Goal: Task Accomplishment & Management: Use online tool/utility

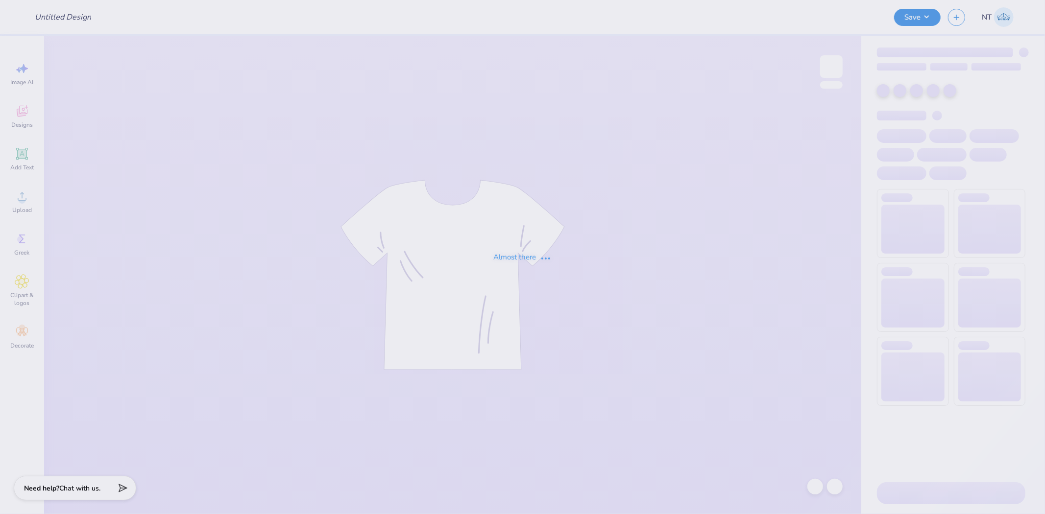
type input "TRICK OR TREAD"
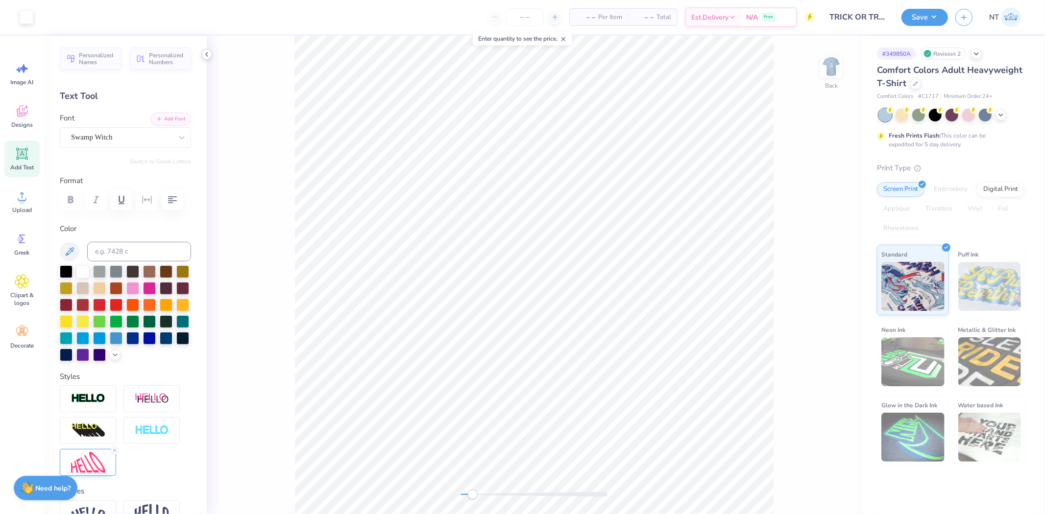
click at [206, 59] on div at bounding box center [206, 54] width 11 height 11
click at [812, 239] on input "3.77" at bounding box center [824, 238] width 35 height 14
type input "4"
click at [815, 221] on div "Back W 4.25 4.25 " H 2.35 2.35 " Y 4.43 4.43 " Center Middle Top Bottom" at bounding box center [534, 275] width 654 height 479
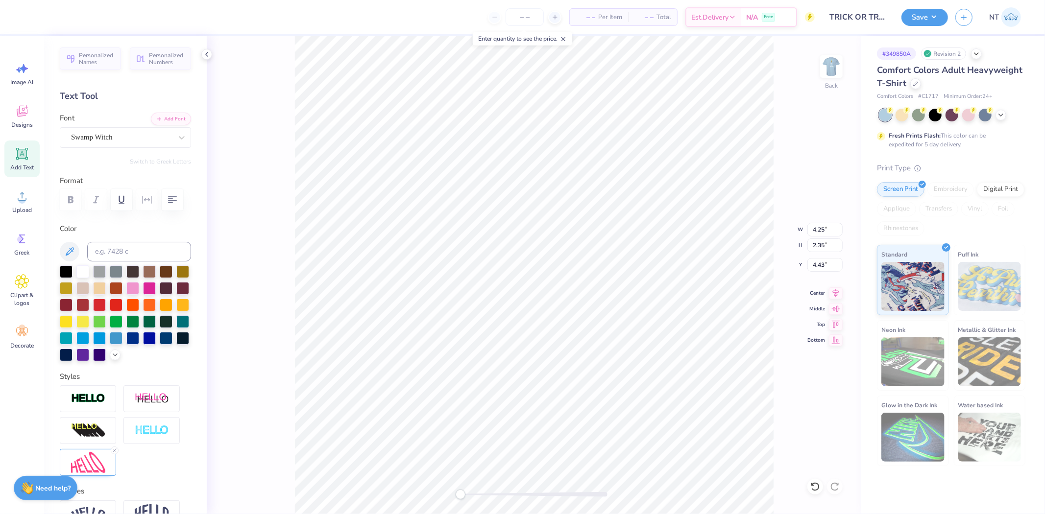
click at [815, 221] on div "Back W 4.25 4.25 " H 2.35 2.35 " Y 4.43 4.43 " Center Middle Top Bottom" at bounding box center [534, 275] width 654 height 479
click at [818, 230] on input "4.25" at bounding box center [824, 230] width 35 height 14
click at [821, 230] on input "4.25" at bounding box center [824, 230] width 35 height 14
type input "5"
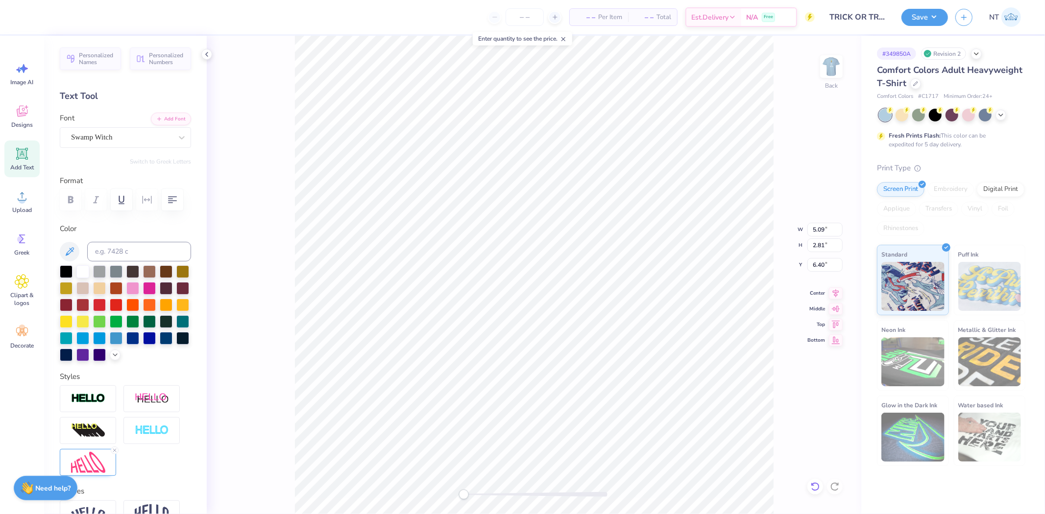
click at [817, 492] on div at bounding box center [815, 487] width 16 height 16
type input "2.90"
click at [838, 228] on input "4.97" at bounding box center [824, 230] width 35 height 14
click at [838, 228] on input "4.98" at bounding box center [824, 230] width 35 height 14
type input "4.96"
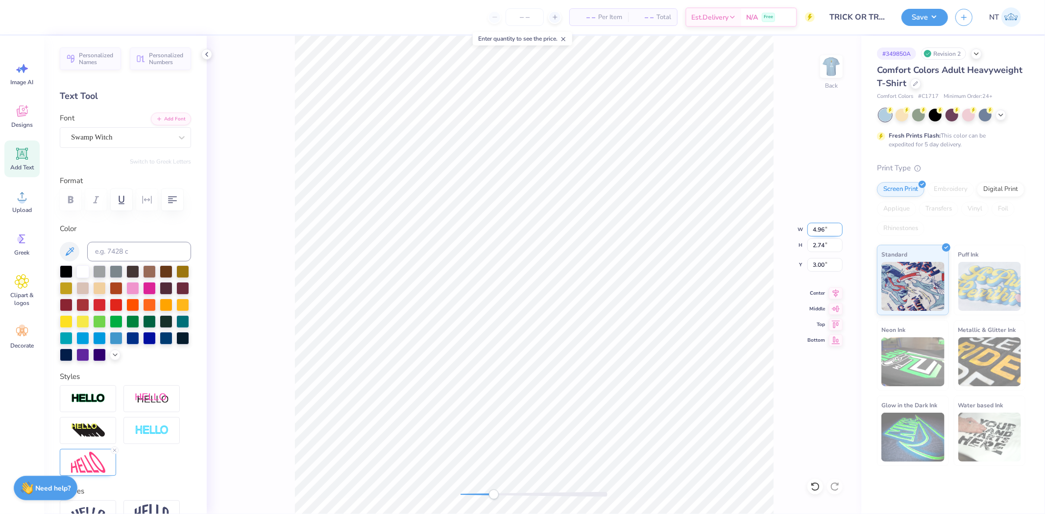
click at [823, 230] on input "4.96" at bounding box center [824, 230] width 35 height 14
click at [825, 253] on div "Back W 4.96 4.96 " H 2.74 2.74 " Y 3.00 3.00 " Center Middle Top Bottom" at bounding box center [534, 275] width 654 height 479
click at [824, 244] on div "Back W 4.96 4.96 " H 2.74 2.74 " Y 3.00 3.00 " Center Middle Top Bottom" at bounding box center [534, 275] width 654 height 479
click at [825, 234] on div "Back" at bounding box center [534, 275] width 654 height 479
click at [838, 228] on input "4.97" at bounding box center [824, 230] width 35 height 14
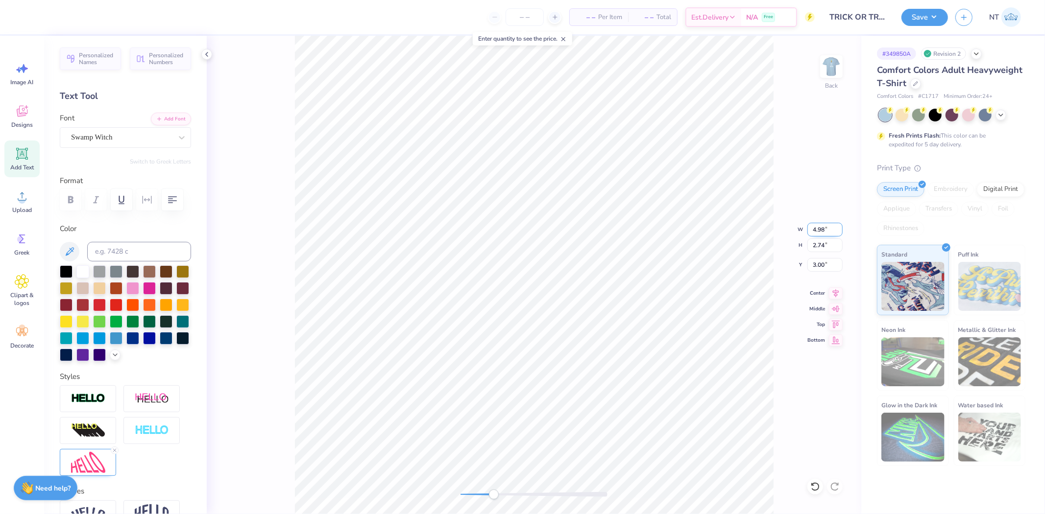
type input "4.98"
click at [838, 228] on input "4.98" at bounding box center [824, 230] width 35 height 14
click at [823, 242] on input "2.74" at bounding box center [824, 246] width 35 height 14
click at [828, 232] on input "4.98" at bounding box center [824, 230] width 35 height 14
type input "4.99"
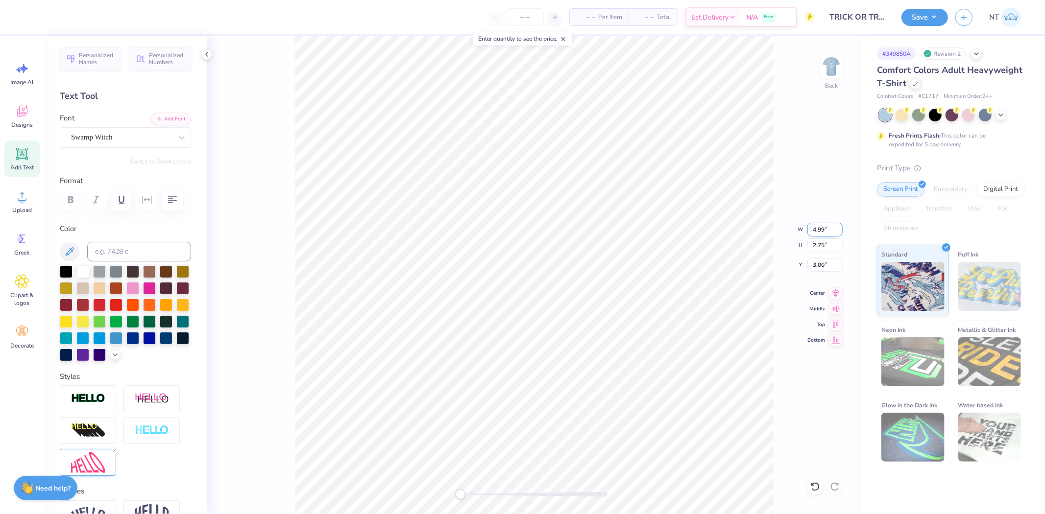
click at [838, 229] on input "4.99" at bounding box center [824, 230] width 35 height 14
click at [827, 243] on input "2.75" at bounding box center [824, 246] width 35 height 14
click at [826, 73] on img at bounding box center [831, 66] width 39 height 39
click at [62, 17] on div at bounding box center [62, 16] width 14 height 14
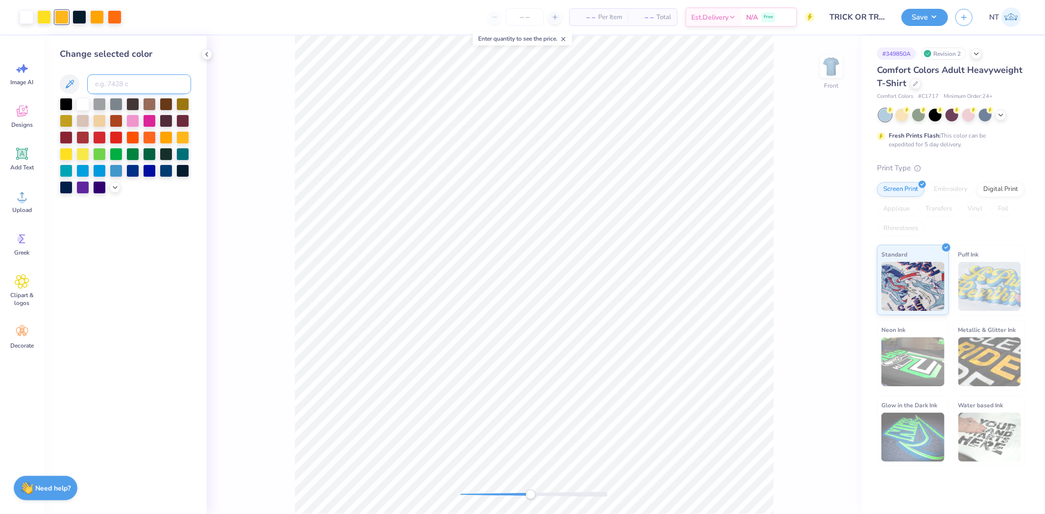
click at [120, 77] on input at bounding box center [139, 84] width 104 height 20
type input "137"
click at [77, 14] on div at bounding box center [79, 16] width 14 height 14
click at [70, 104] on div at bounding box center [66, 103] width 13 height 13
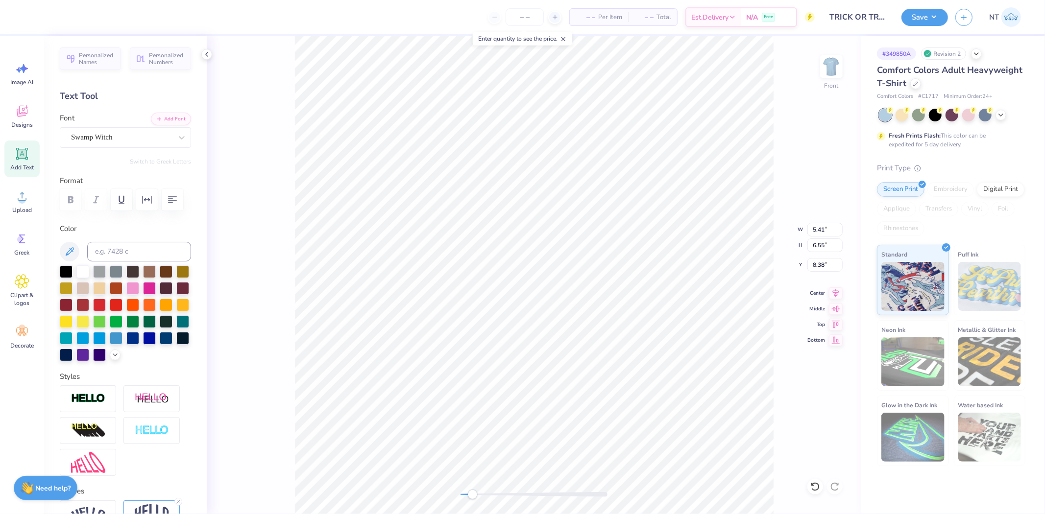
scroll to position [9, 3]
type textarea "TRICK OR TREAD 2025"
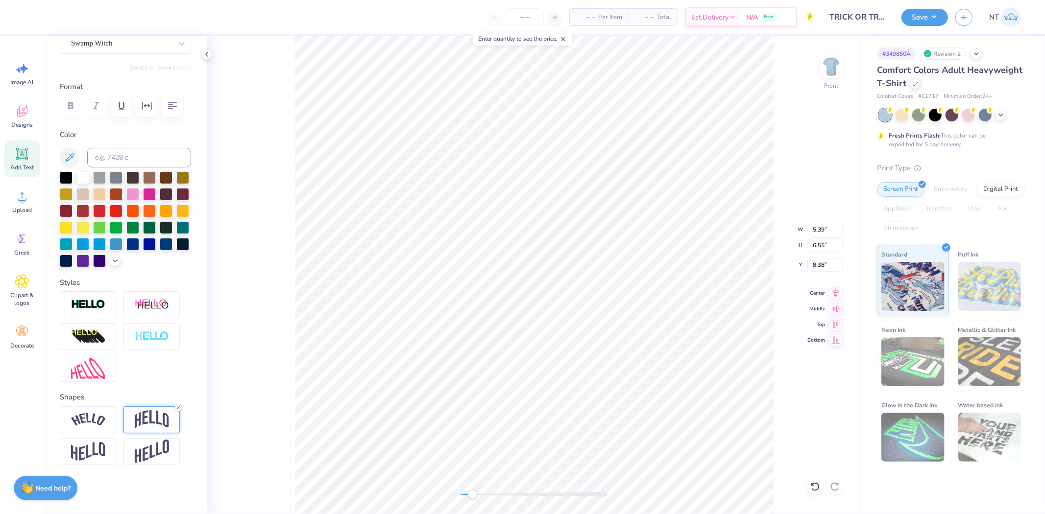
click at [179, 405] on icon at bounding box center [178, 408] width 6 height 6
click at [836, 296] on icon at bounding box center [836, 292] width 14 height 12
type textarea "TRICK OR TREAD 2025"
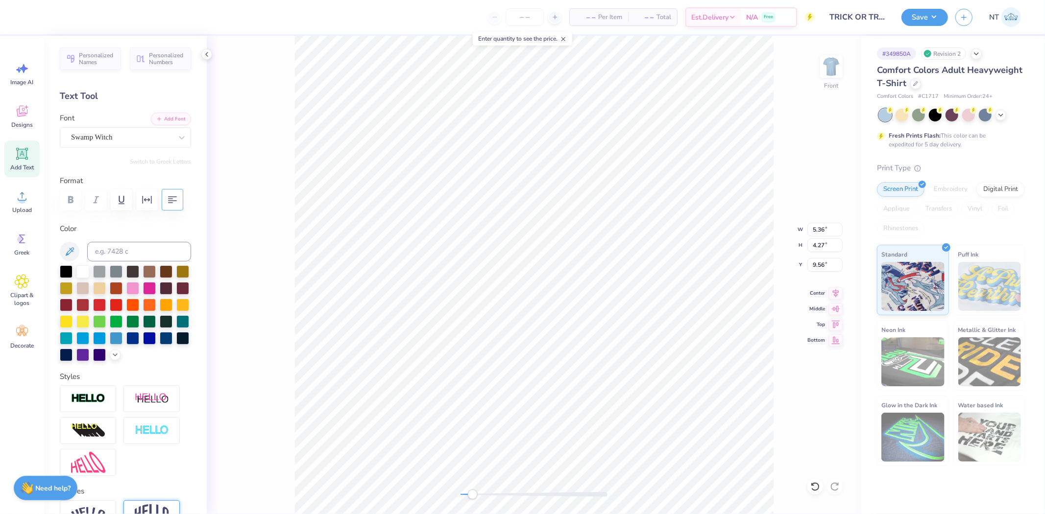
type textarea "TRICK OR TREAD 2025"
click at [167, 206] on icon "button" at bounding box center [173, 200] width 12 height 12
type input "3.00"
click at [56, 14] on div at bounding box center [62, 16] width 14 height 14
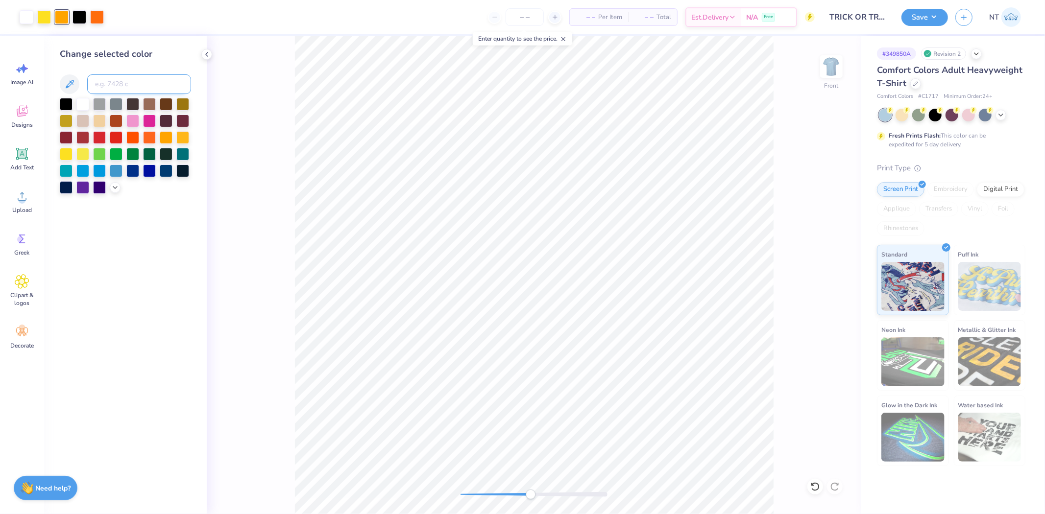
click at [123, 77] on input at bounding box center [139, 84] width 104 height 20
type input "107"
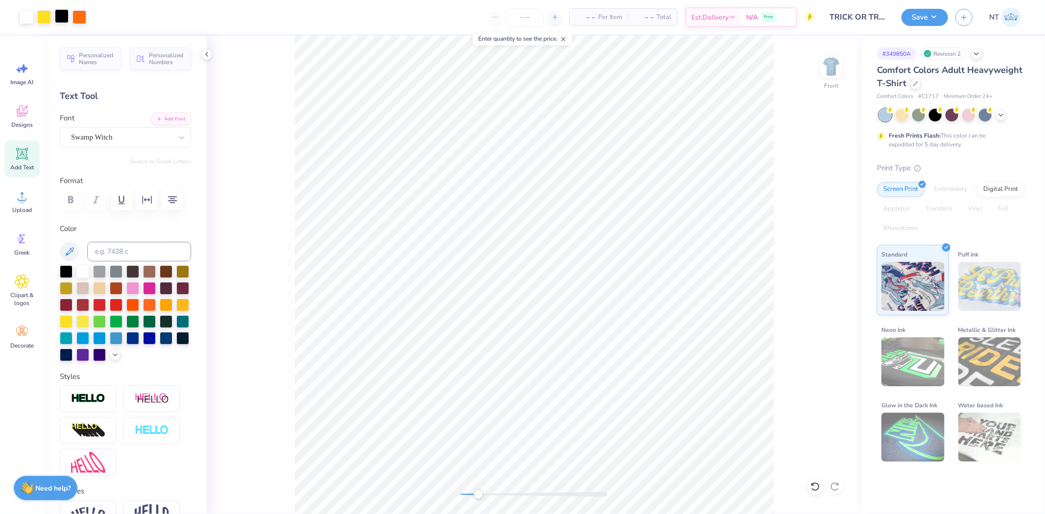
click at [67, 17] on div at bounding box center [62, 16] width 14 height 14
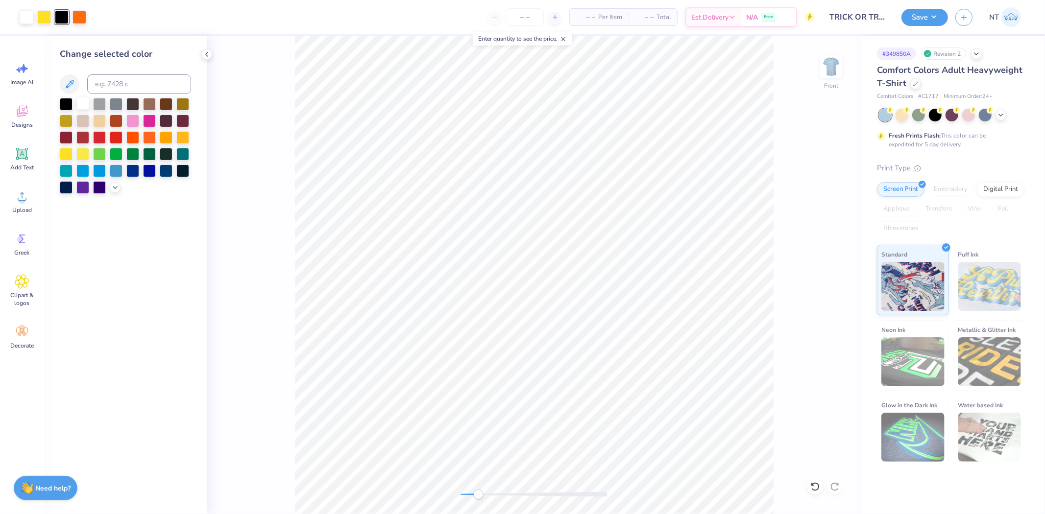
click at [78, 103] on div at bounding box center [82, 103] width 13 height 13
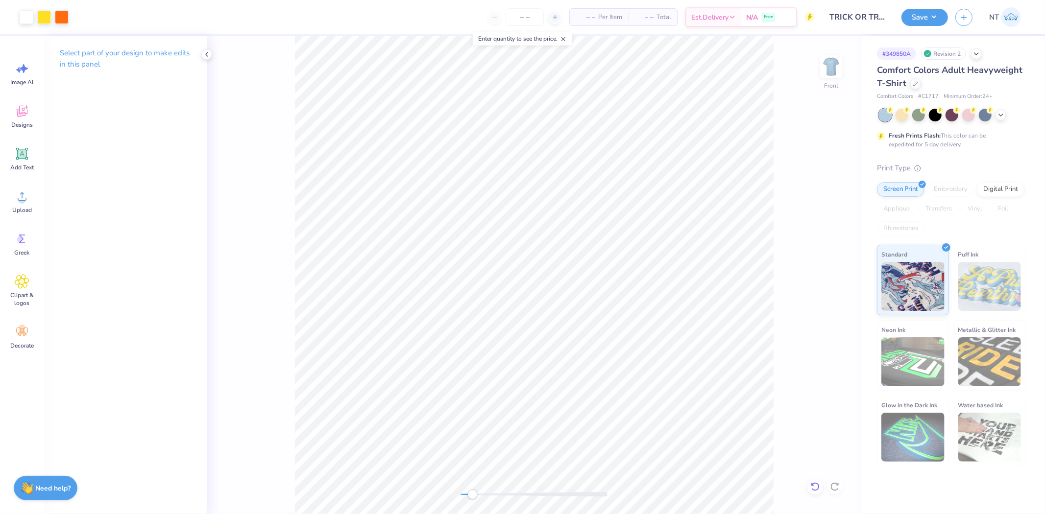
drag, startPoint x: 804, startPoint y: 481, endPoint x: 811, endPoint y: 482, distance: 6.4
click at [811, 482] on div "Front" at bounding box center [534, 275] width 654 height 479
click at [814, 483] on icon at bounding box center [815, 487] width 8 height 9
click at [74, 16] on div at bounding box center [79, 16] width 14 height 14
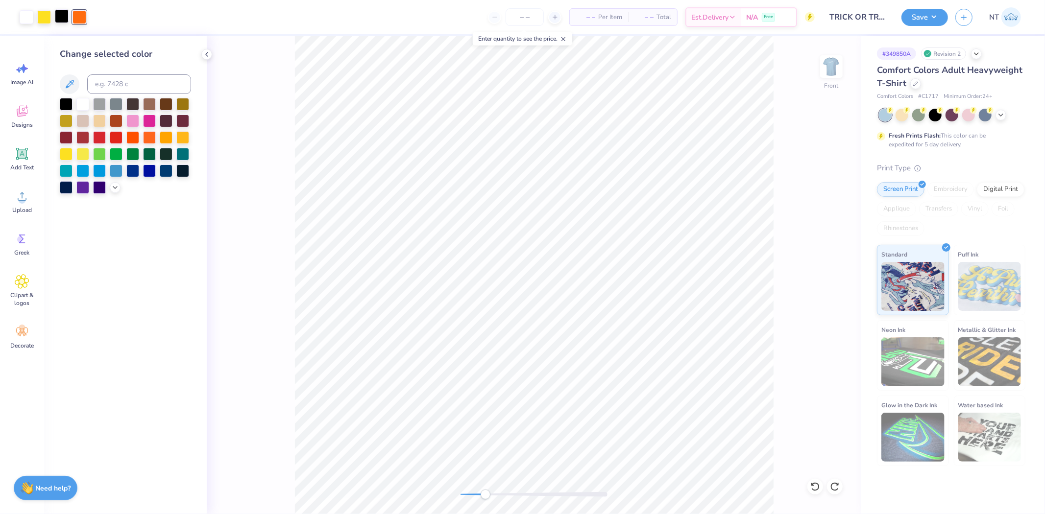
click at [65, 16] on div at bounding box center [62, 16] width 14 height 14
click at [121, 85] on input at bounding box center [139, 84] width 104 height 20
type input "1585"
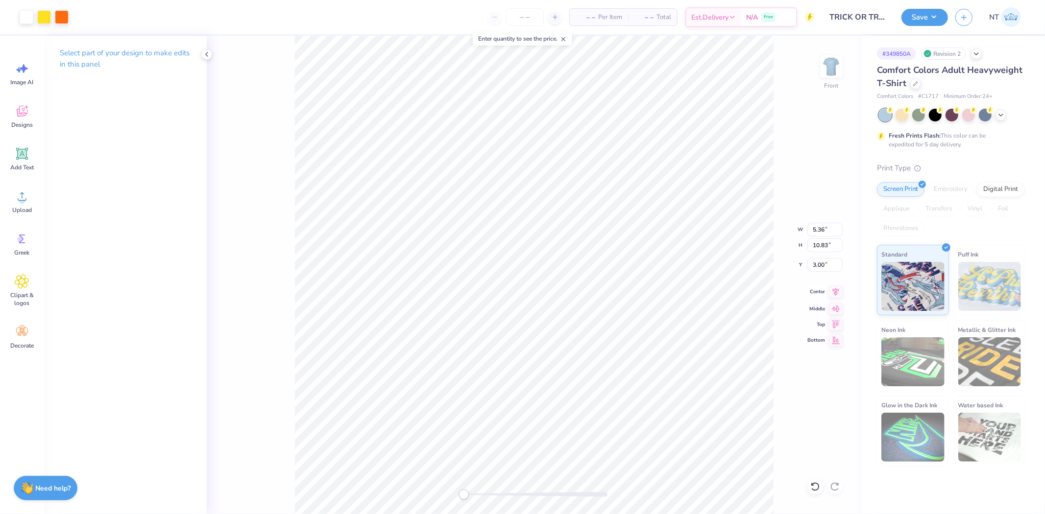
click at [835, 295] on icon at bounding box center [836, 292] width 14 height 12
click at [838, 295] on icon at bounding box center [836, 292] width 14 height 12
type input "5.36"
type input "6.55"
type input "7.28"
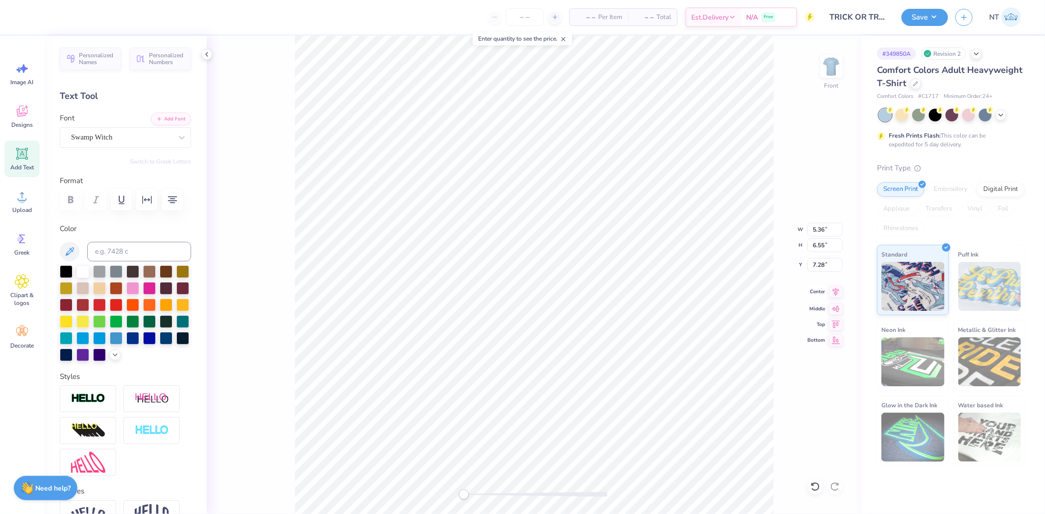
click at [836, 293] on icon at bounding box center [836, 292] width 14 height 12
type input "5.66"
type input "11.28"
type input "2.95"
type input "1.61"
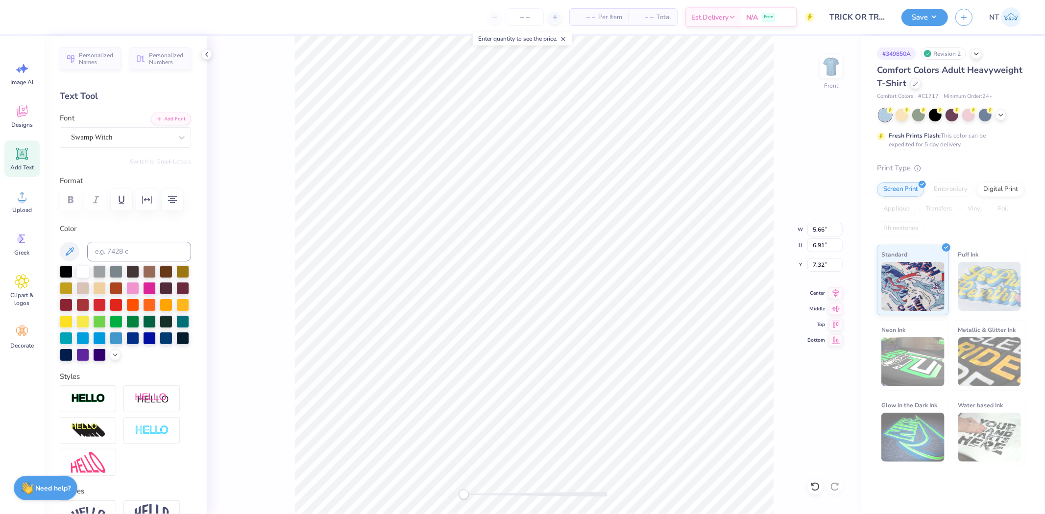
type input "4.08"
type input "2.95"
type input "5.51"
type input "6.72"
type input "7.40"
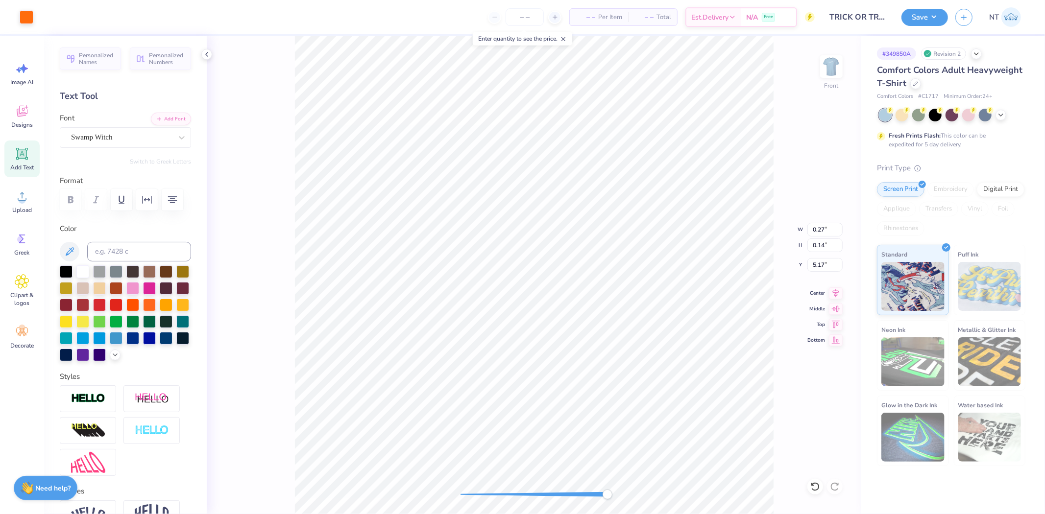
type input "0.27"
type input "0.14"
type input "5.17"
click at [18, 13] on div "Art colors" at bounding box center [16, 17] width 33 height 34
click at [28, 16] on div at bounding box center [27, 16] width 14 height 14
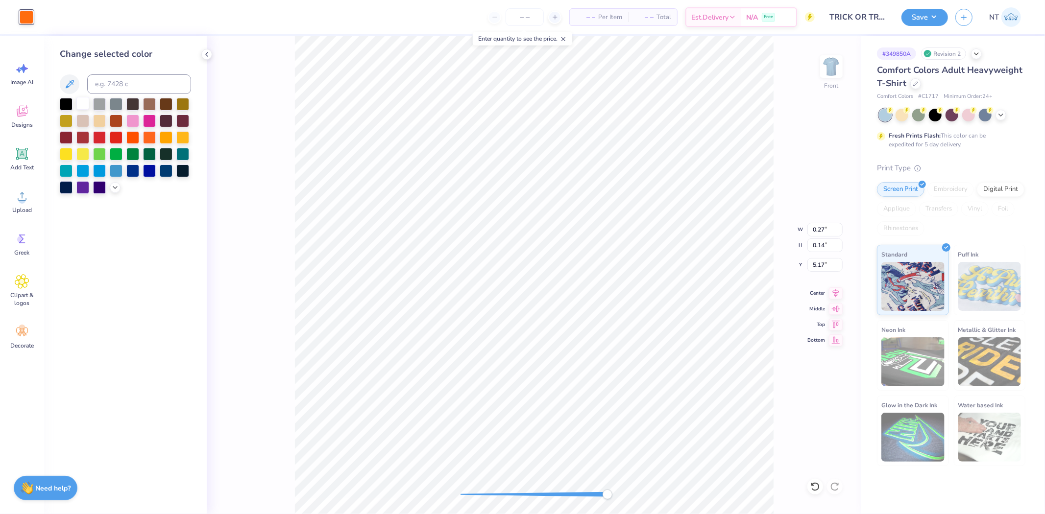
click at [84, 109] on div at bounding box center [82, 103] width 13 height 13
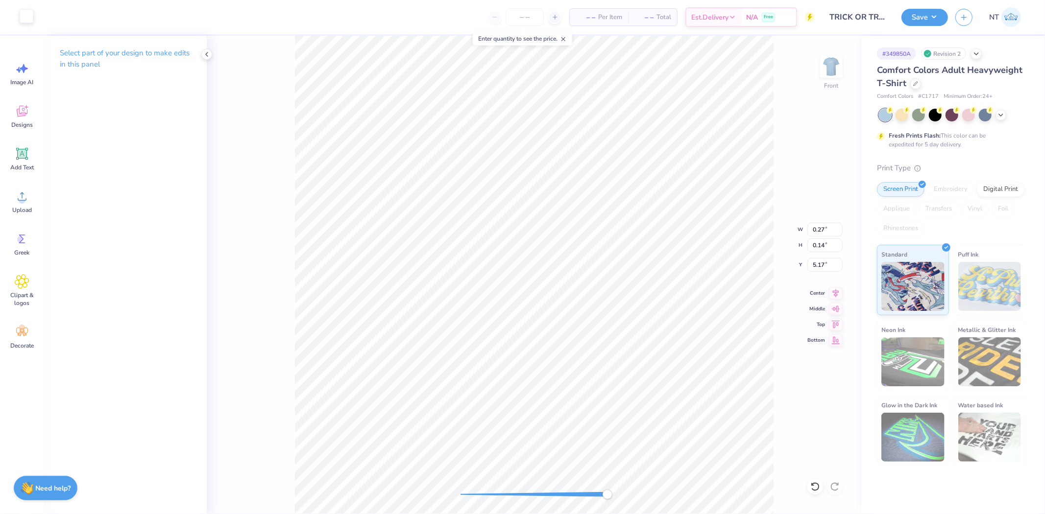
click at [24, 13] on div at bounding box center [27, 16] width 14 height 14
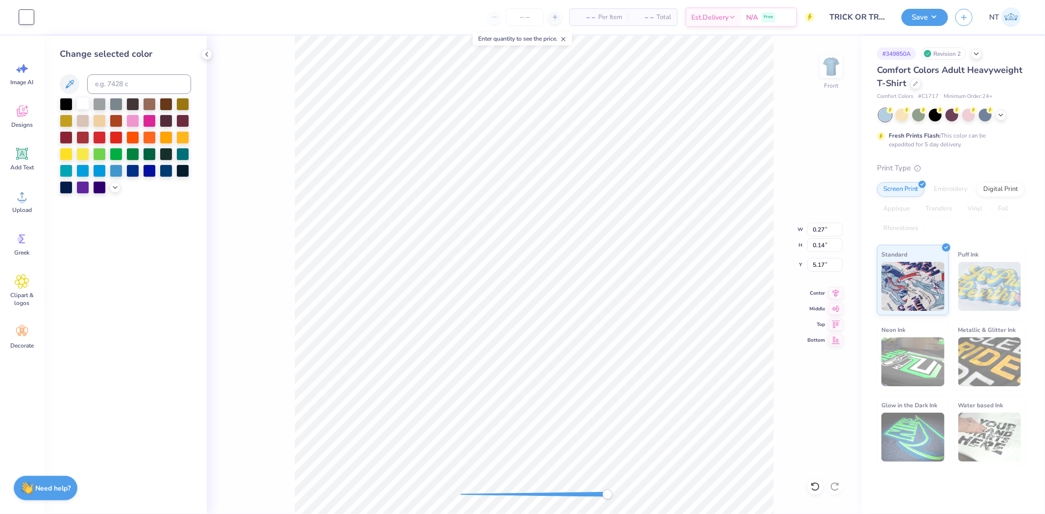
click at [78, 106] on div at bounding box center [82, 103] width 13 height 13
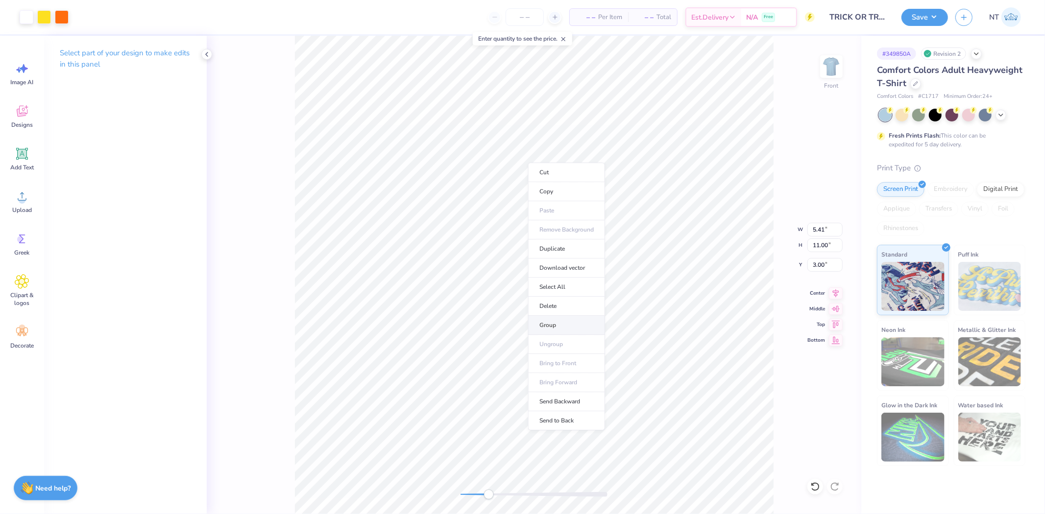
click at [565, 324] on li "Group" at bounding box center [566, 325] width 77 height 19
click at [838, 66] on img at bounding box center [831, 66] width 39 height 39
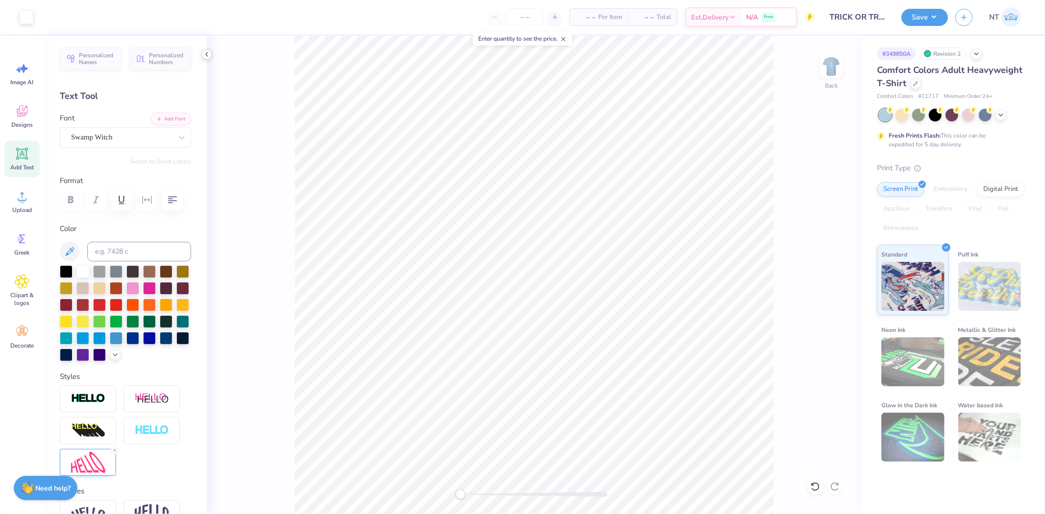
click at [208, 54] on icon at bounding box center [207, 54] width 8 height 8
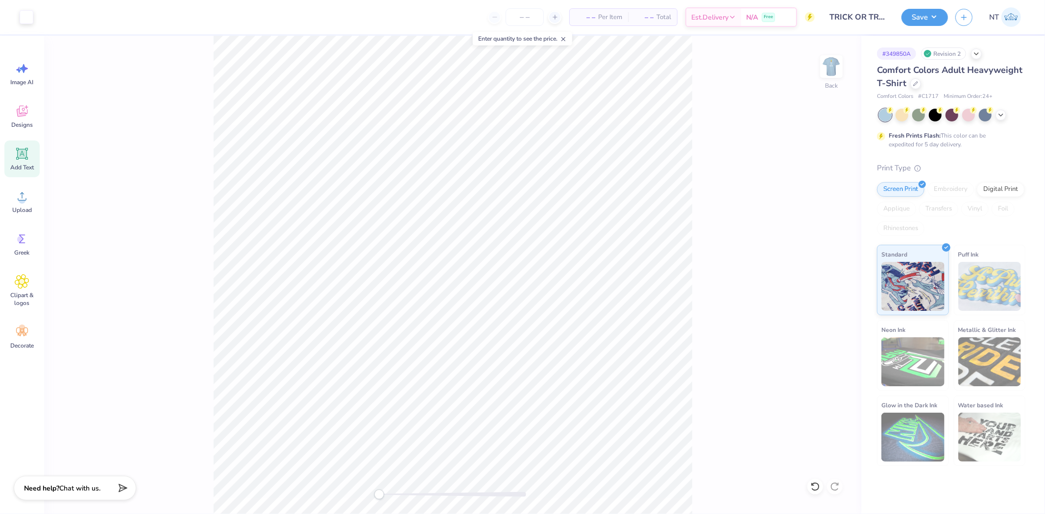
click at [724, 122] on div "Back" at bounding box center [452, 275] width 817 height 479
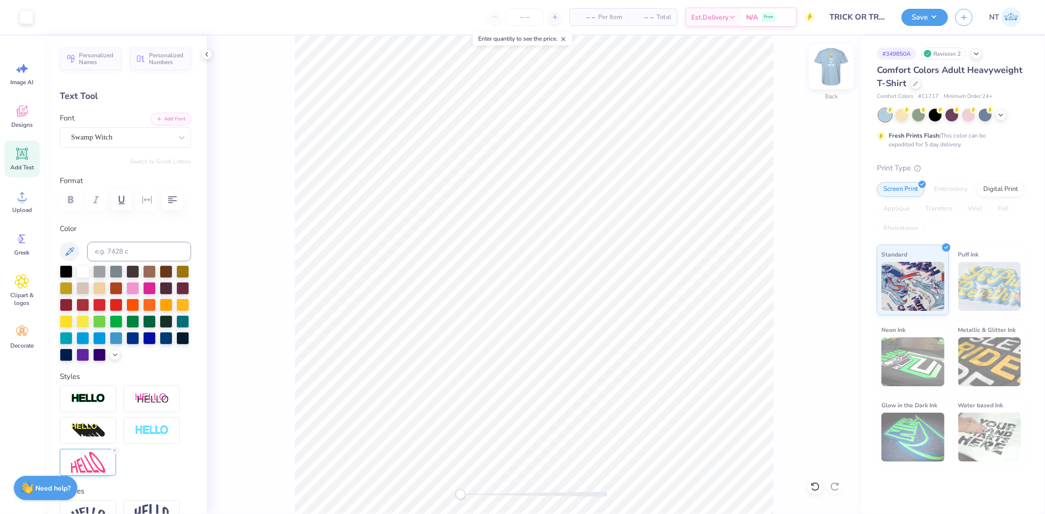
click at [839, 71] on img at bounding box center [831, 66] width 39 height 39
click at [922, 14] on button "Save" at bounding box center [924, 15] width 47 height 17
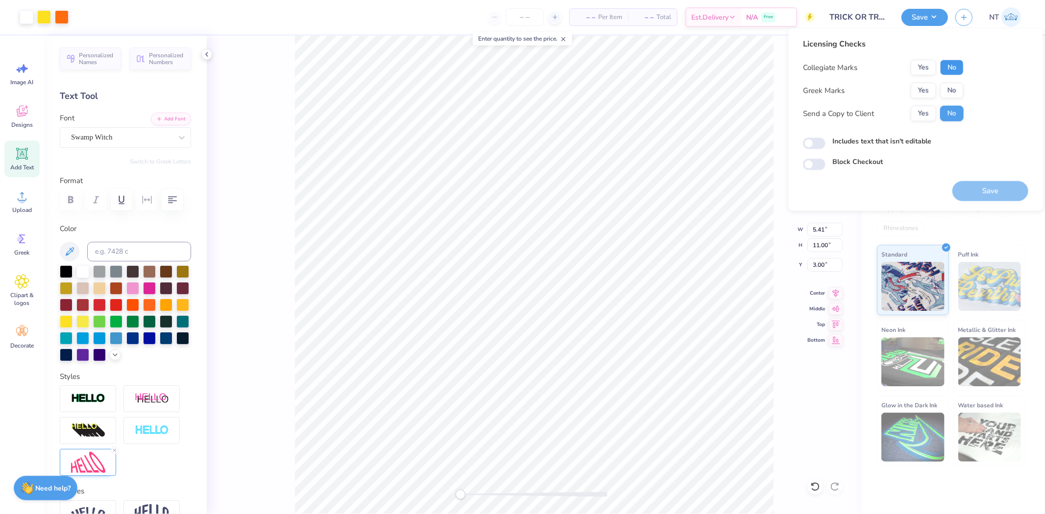
click at [953, 67] on button "No" at bounding box center [952, 68] width 24 height 16
click at [954, 92] on button "No" at bounding box center [952, 91] width 24 height 16
click at [991, 193] on button "Save" at bounding box center [990, 191] width 76 height 20
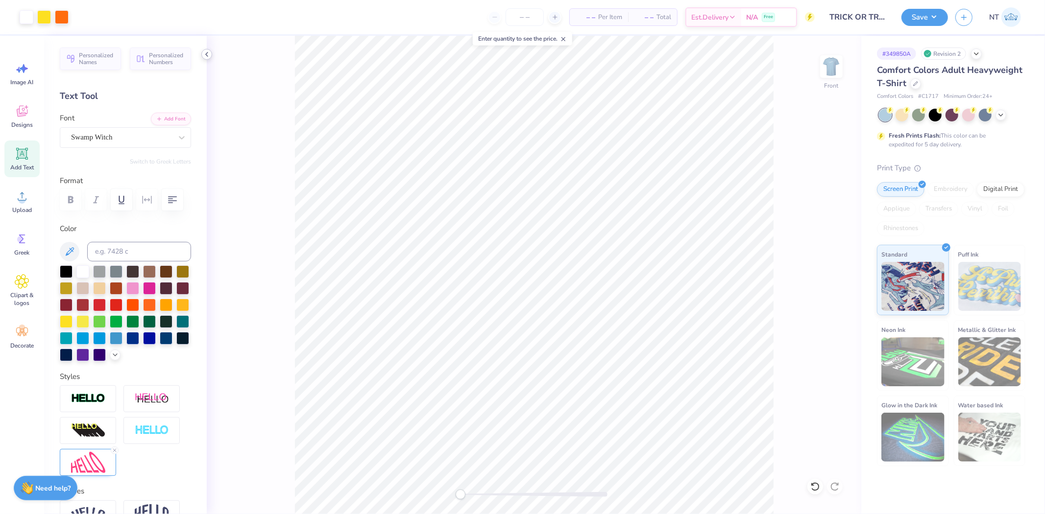
click at [207, 54] on icon at bounding box center [207, 54] width 8 height 8
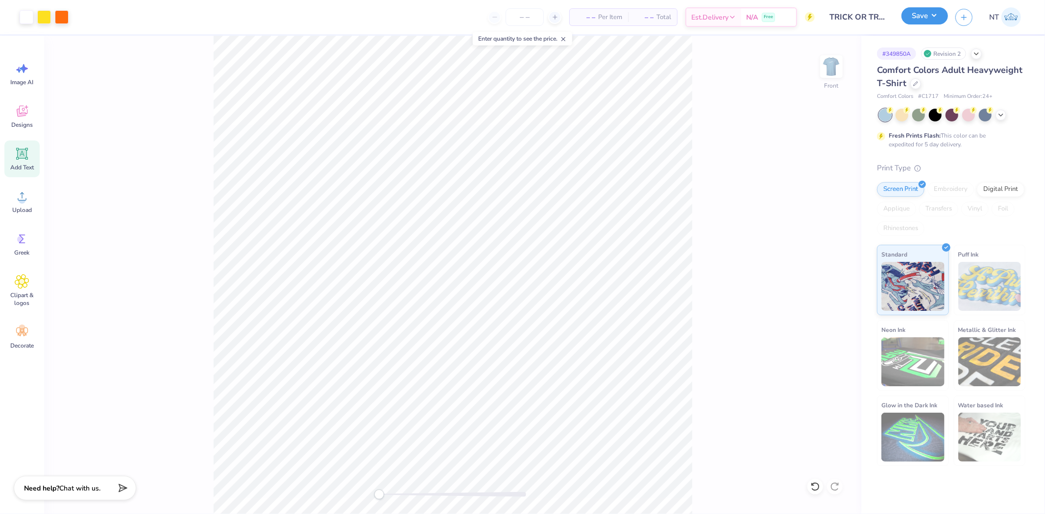
click at [917, 15] on button "Save" at bounding box center [924, 15] width 47 height 17
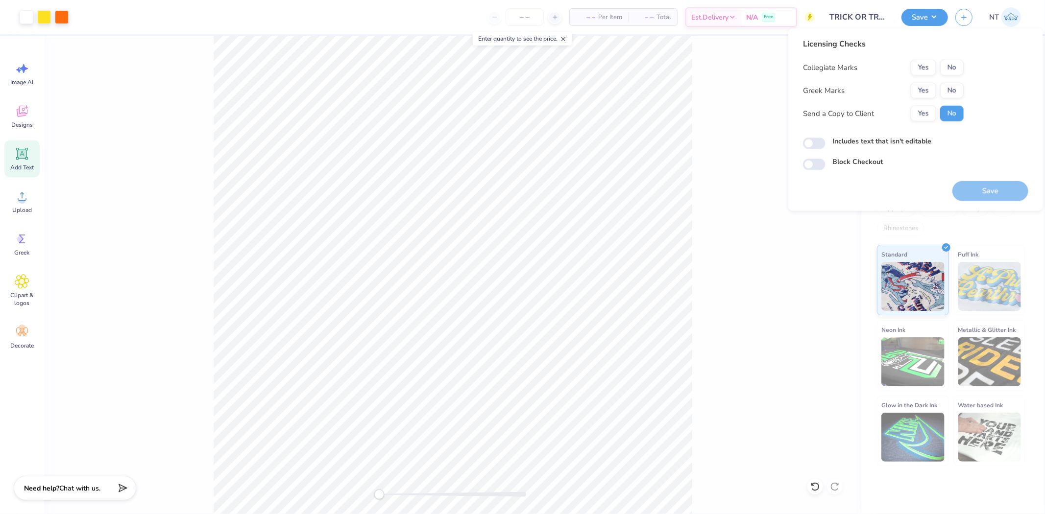
click at [751, 186] on div "Front" at bounding box center [452, 275] width 817 height 479
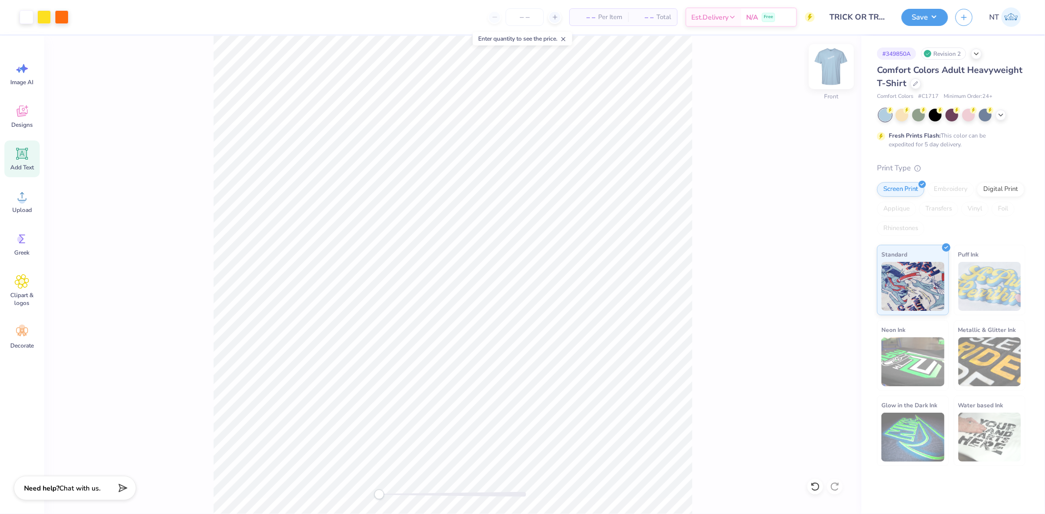
click at [834, 60] on img at bounding box center [831, 66] width 39 height 39
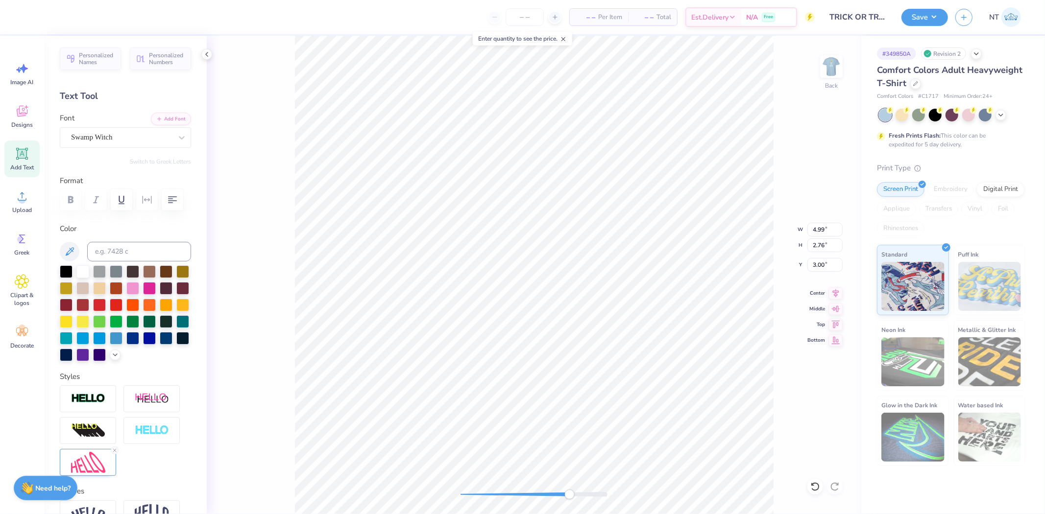
scroll to position [8, 5]
type textarea "SCARY GOOD GAINS"
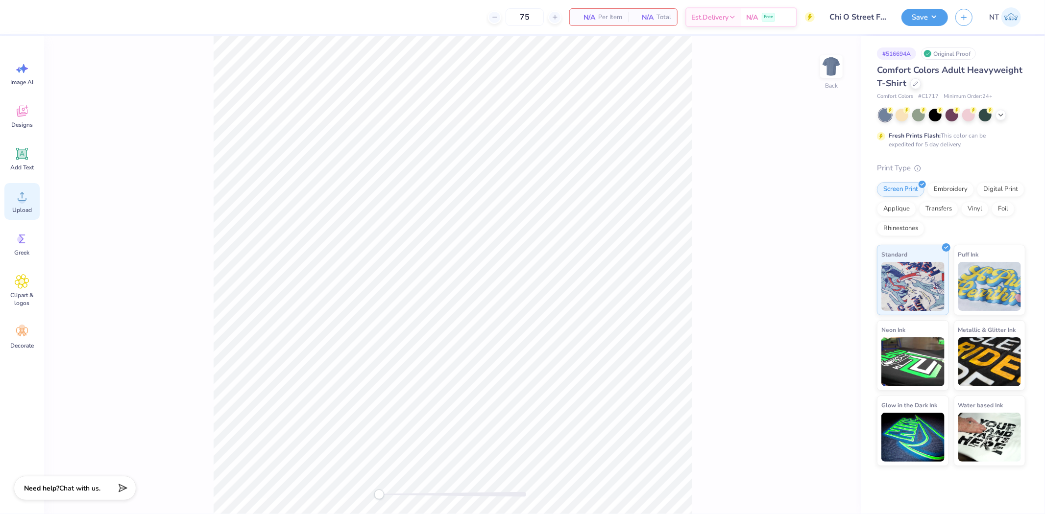
click at [24, 197] on circle at bounding box center [22, 200] width 7 height 7
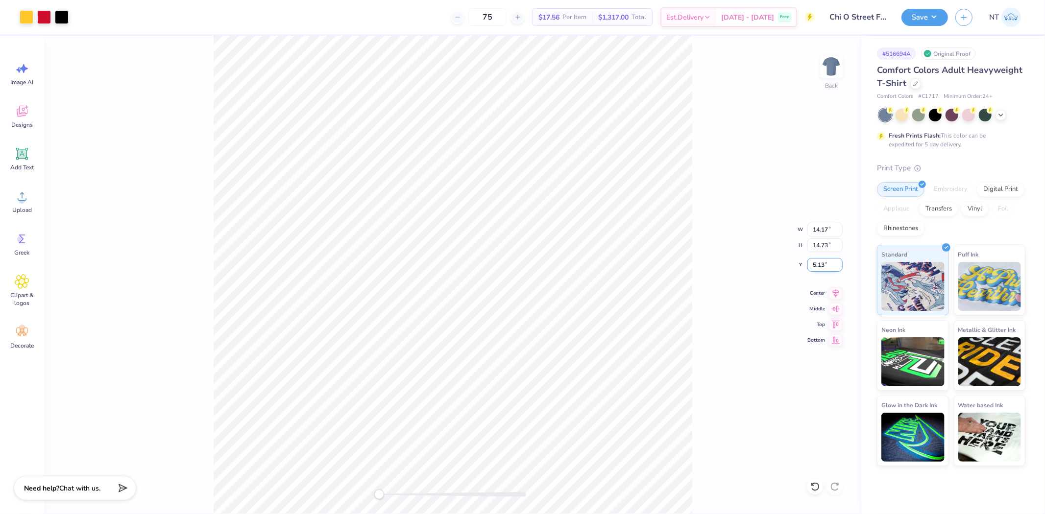
click at [812, 264] on input "5.13" at bounding box center [824, 265] width 35 height 14
type input "3"
click at [810, 233] on input "14.17" at bounding box center [824, 230] width 35 height 14
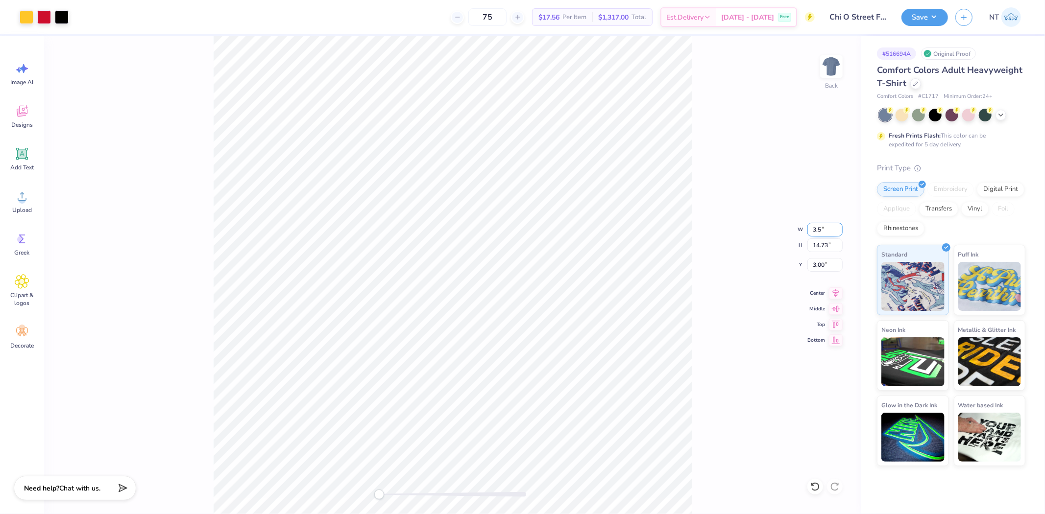
type input "3.5"
click at [729, 289] on div "Back W 3.5 3.5 " H 14.73 14.73 " Y 3.00 3.00 " Center Middle Top Bottom" at bounding box center [452, 275] width 817 height 479
click at [824, 69] on img at bounding box center [831, 66] width 39 height 39
click at [34, 206] on div "Upload" at bounding box center [21, 201] width 35 height 37
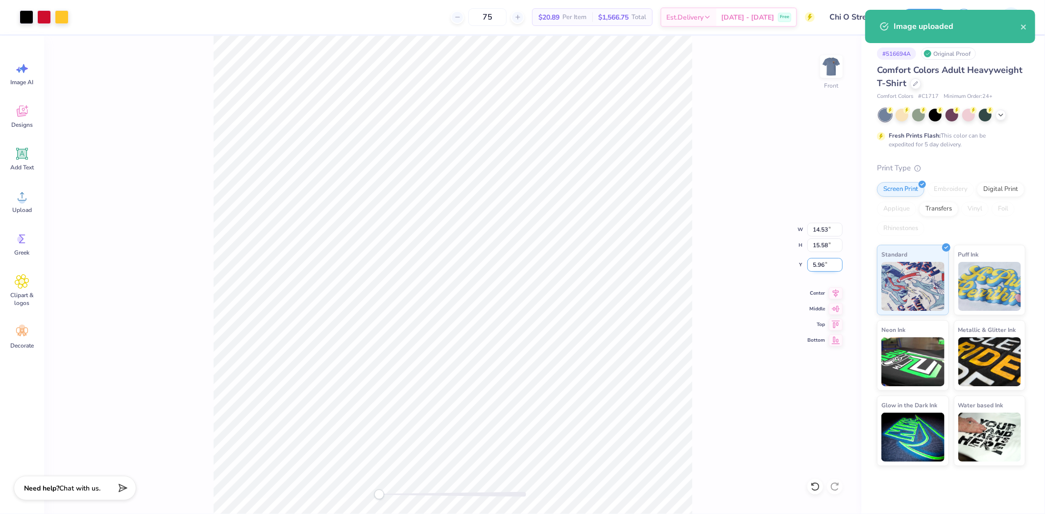
click at [812, 265] on input "5.96" at bounding box center [824, 265] width 35 height 14
type input "3"
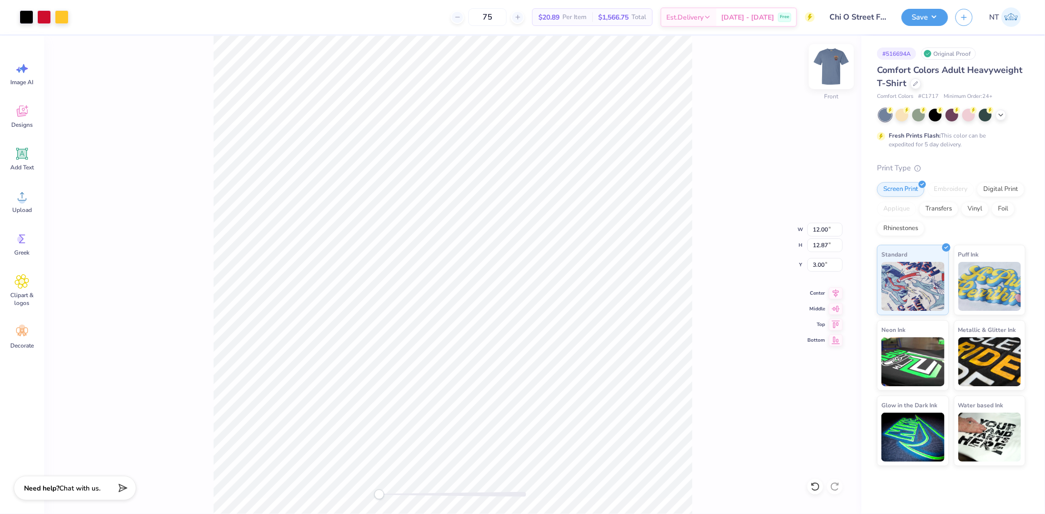
click at [836, 71] on img at bounding box center [831, 66] width 39 height 39
click at [838, 74] on img at bounding box center [831, 66] width 39 height 39
type input "3.55"
type input "3.69"
type input "5.40"
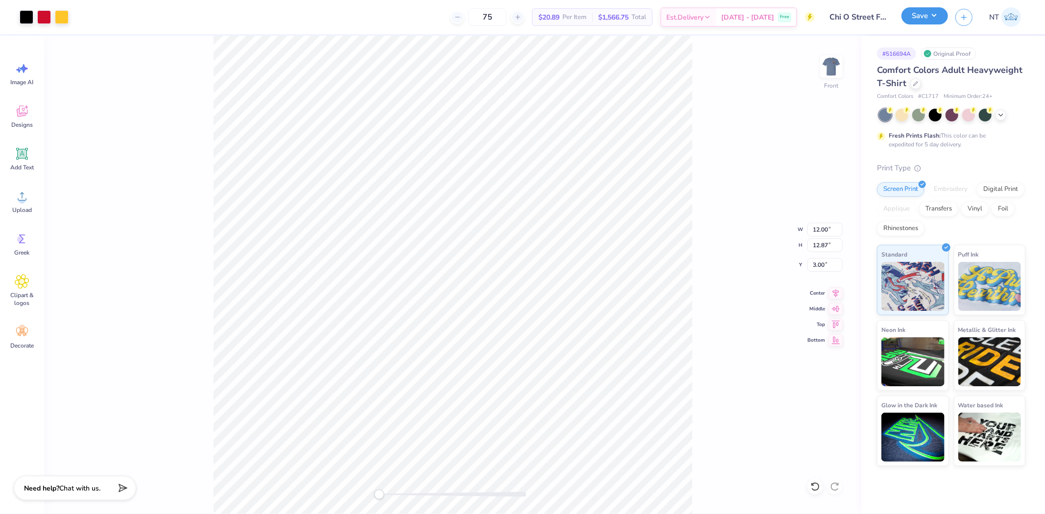
click at [922, 12] on button "Save" at bounding box center [924, 15] width 47 height 17
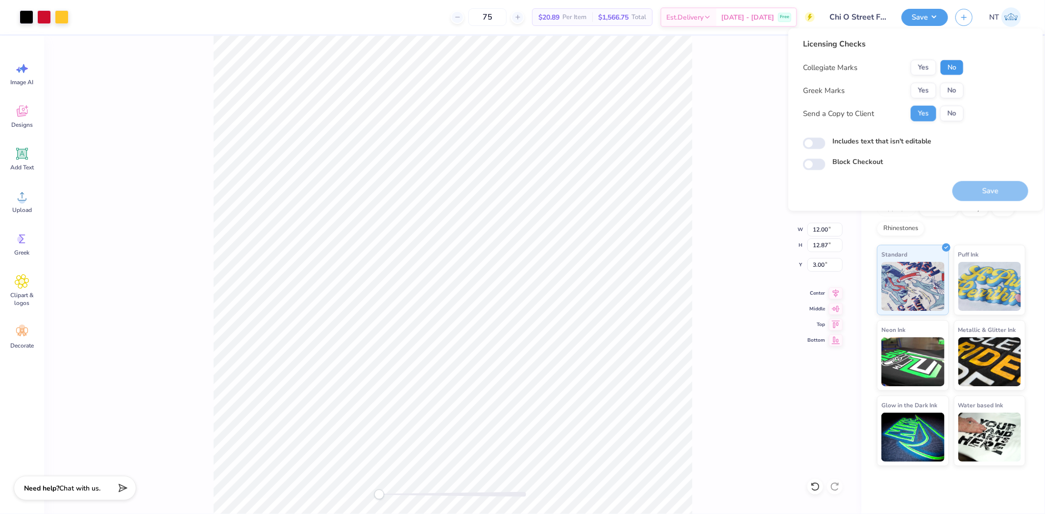
click at [951, 66] on button "No" at bounding box center [952, 68] width 24 height 16
click at [949, 85] on button "No" at bounding box center [952, 91] width 24 height 16
click at [974, 184] on button "Save" at bounding box center [990, 191] width 76 height 20
click at [862, 137] on label "Includes text that isn't editable" at bounding box center [881, 141] width 99 height 10
click at [825, 138] on input "Includes text that isn't editable" at bounding box center [814, 144] width 23 height 12
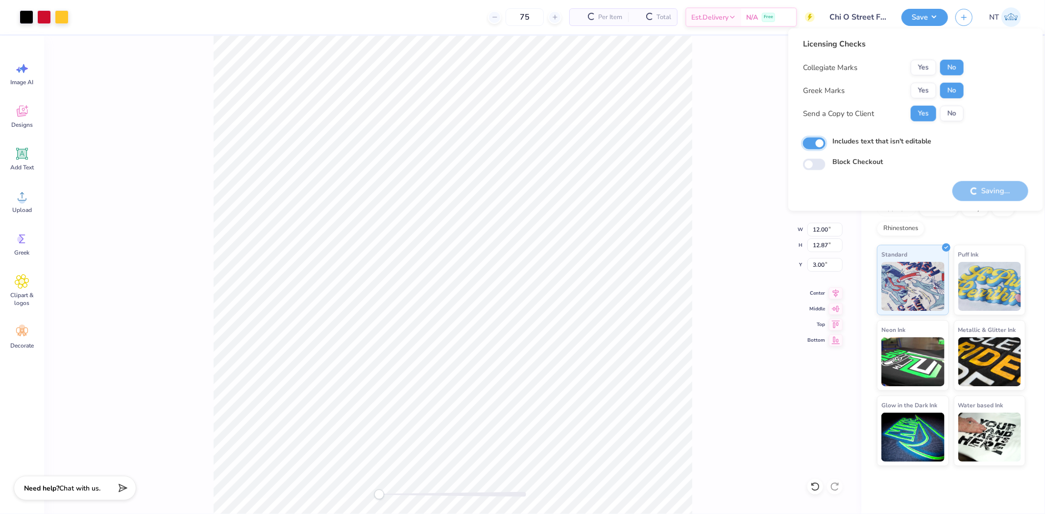
checkbox input "true"
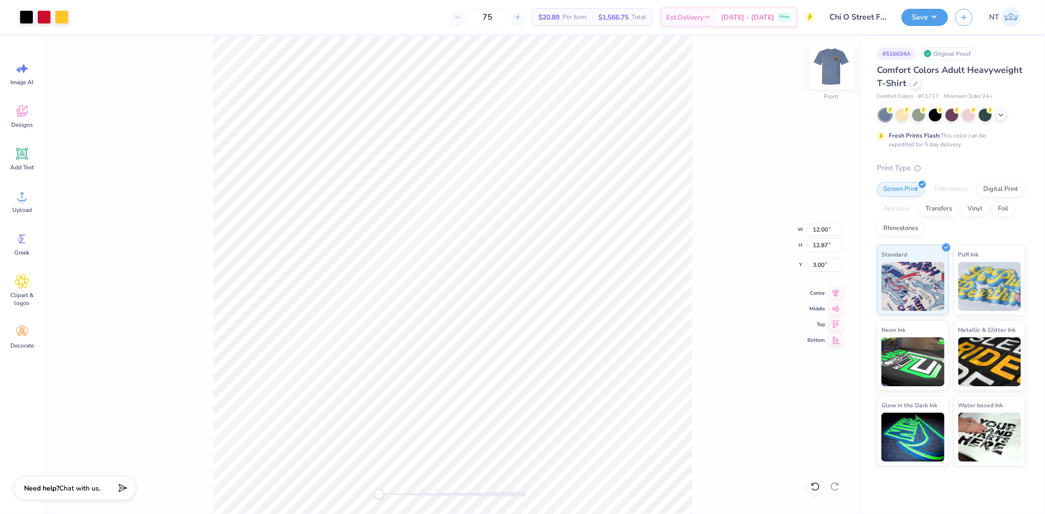
click at [836, 72] on img at bounding box center [831, 66] width 39 height 39
type input "11.81"
type input "12.66"
type input "0.65"
type input "3.50"
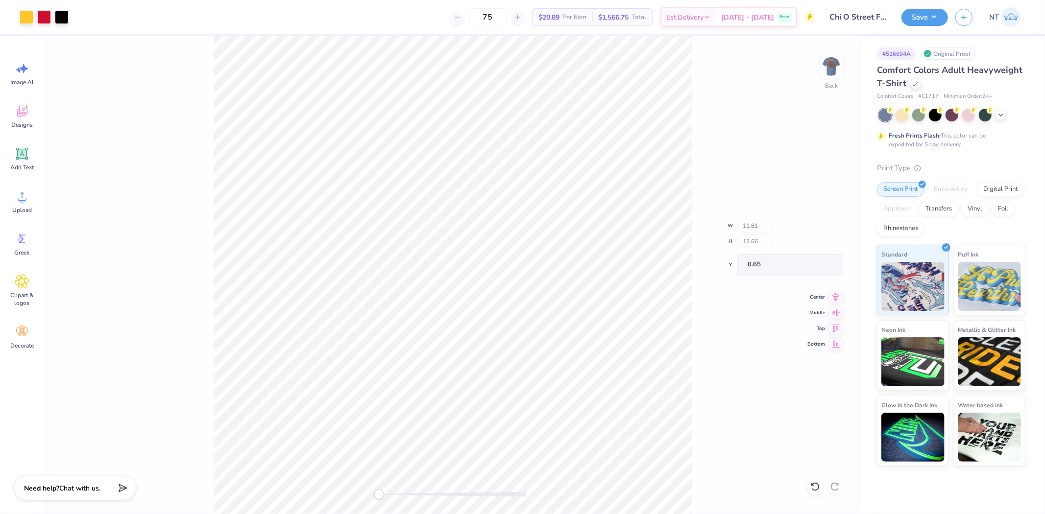
type input "3.63"
type input "3.00"
click at [935, 20] on button "Save" at bounding box center [924, 15] width 47 height 17
click at [926, 26] on div "Save NT" at bounding box center [973, 17] width 144 height 34
click at [933, 17] on button "Save" at bounding box center [924, 15] width 47 height 17
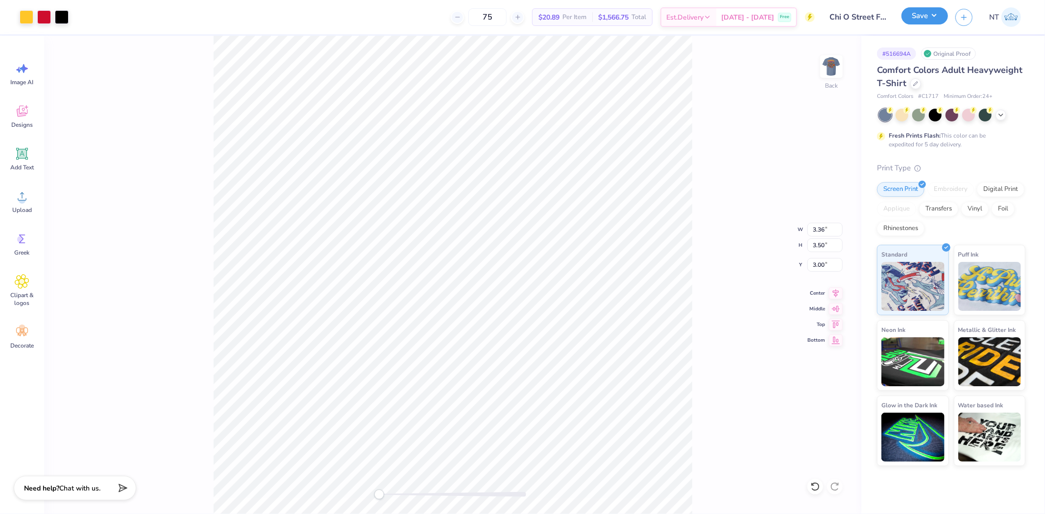
click at [939, 17] on button "Save" at bounding box center [924, 15] width 47 height 17
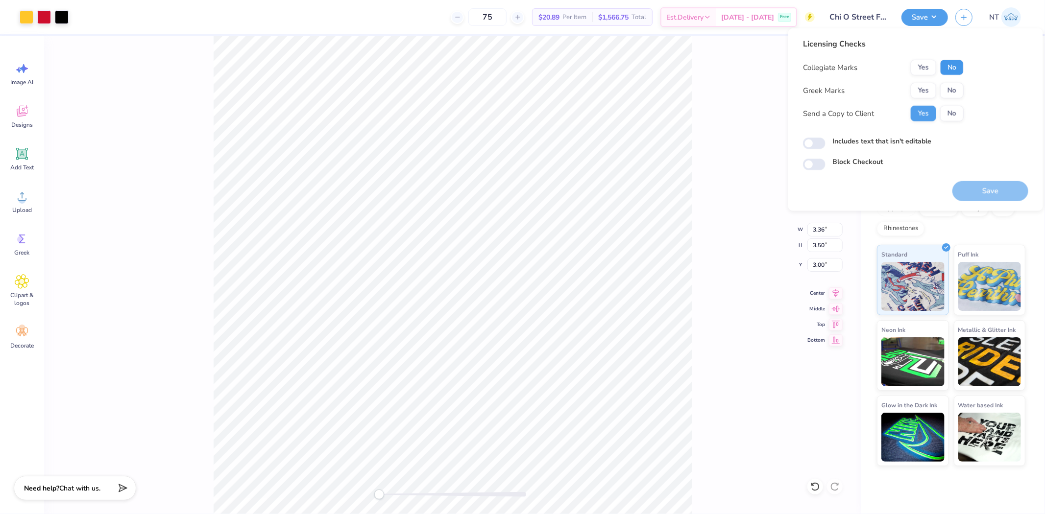
click at [946, 66] on button "No" at bounding box center [952, 68] width 24 height 16
click at [946, 83] on button "No" at bounding box center [952, 91] width 24 height 16
click at [817, 142] on input "Includes text that isn't editable" at bounding box center [814, 144] width 23 height 12
checkbox input "true"
click at [984, 188] on button "Save" at bounding box center [990, 191] width 76 height 20
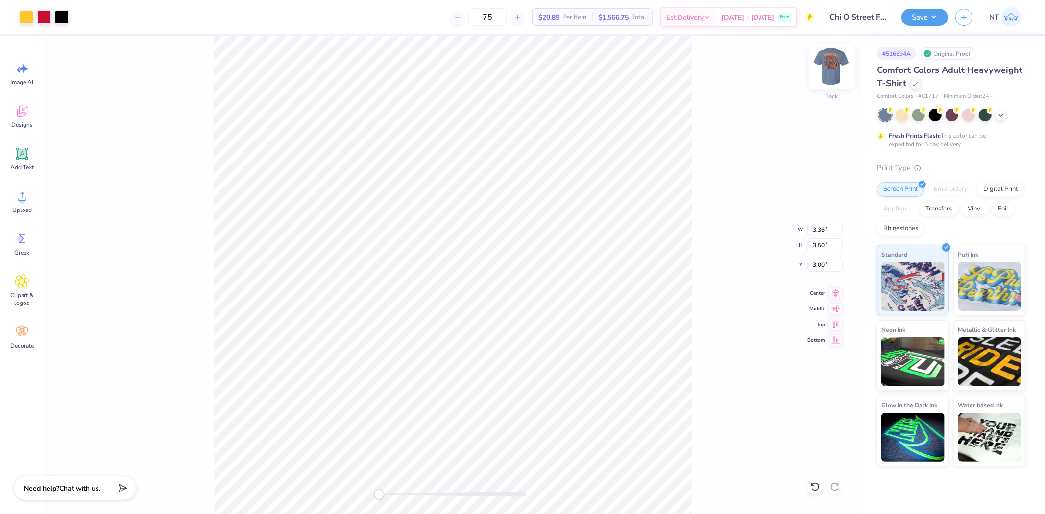
click at [820, 66] on div "Back W 3.36 3.36 " H 3.50 3.50 " Y 3.00 3.00 " Center Middle Top Bottom" at bounding box center [452, 275] width 817 height 479
click at [828, 61] on img at bounding box center [831, 66] width 39 height 39
click at [828, 61] on img at bounding box center [832, 67] width 20 height 20
click at [924, 27] on div "Save NT" at bounding box center [973, 17] width 144 height 34
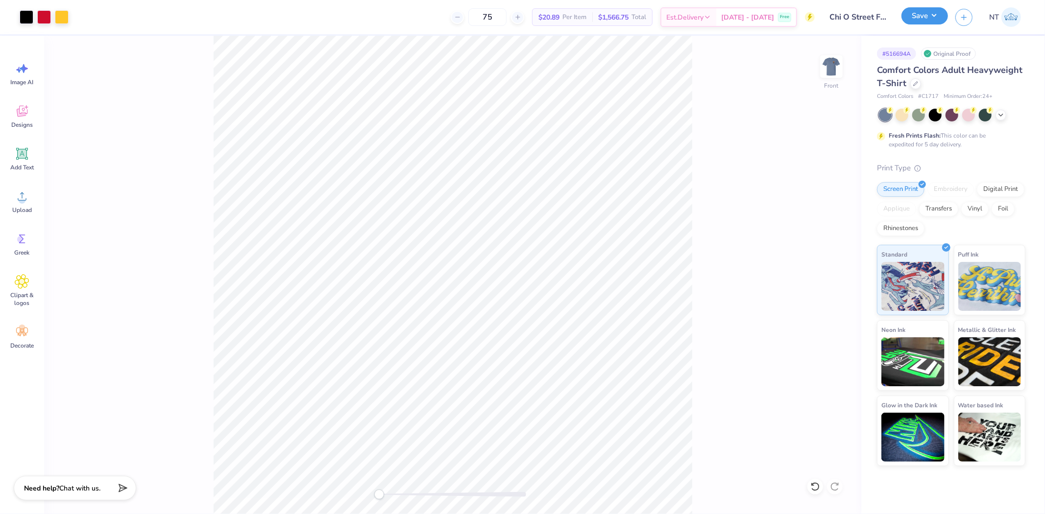
click at [929, 18] on button "Save" at bounding box center [924, 15] width 47 height 17
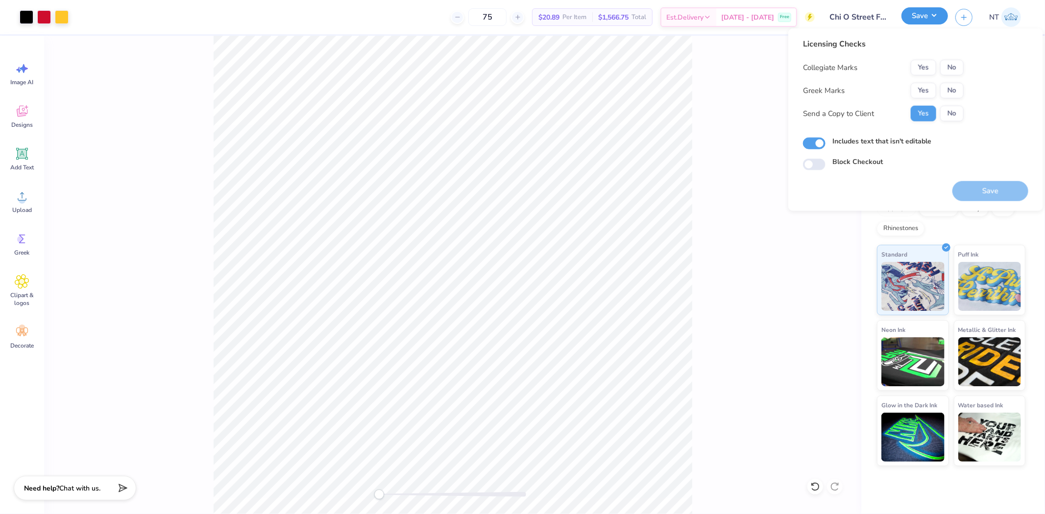
click at [929, 18] on button "Save" at bounding box center [924, 15] width 47 height 17
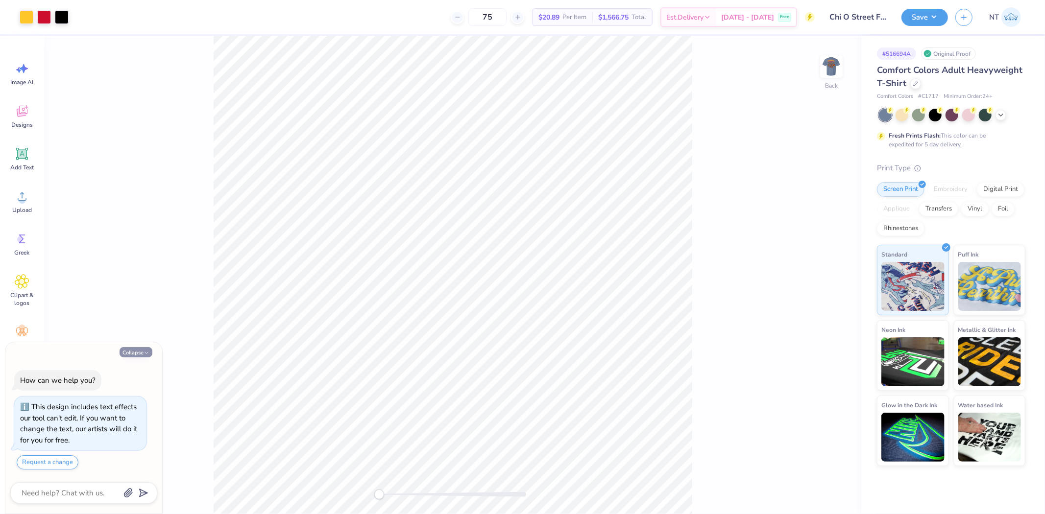
click at [135, 351] on button "Collapse" at bounding box center [136, 352] width 33 height 10
type textarea "x"
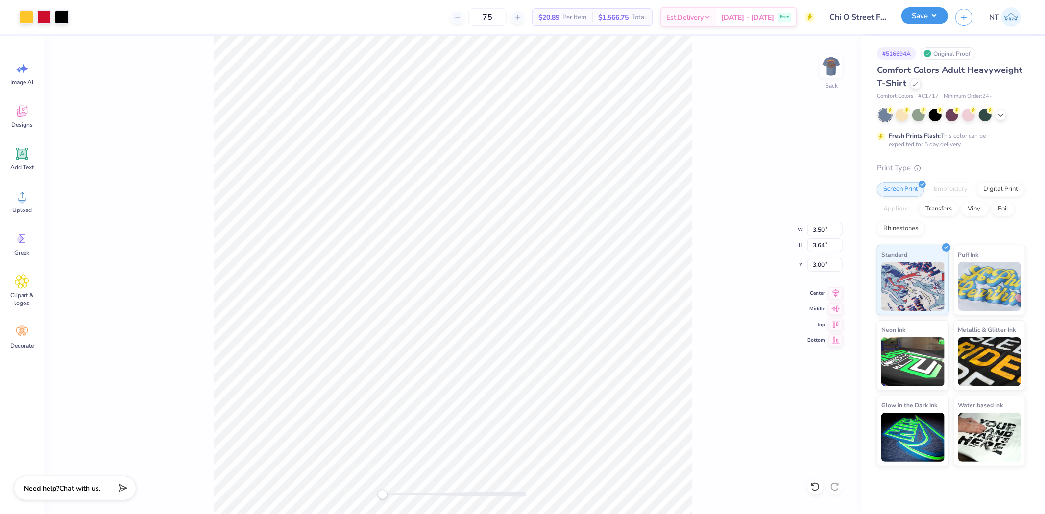
click at [938, 16] on button "Save" at bounding box center [924, 15] width 47 height 17
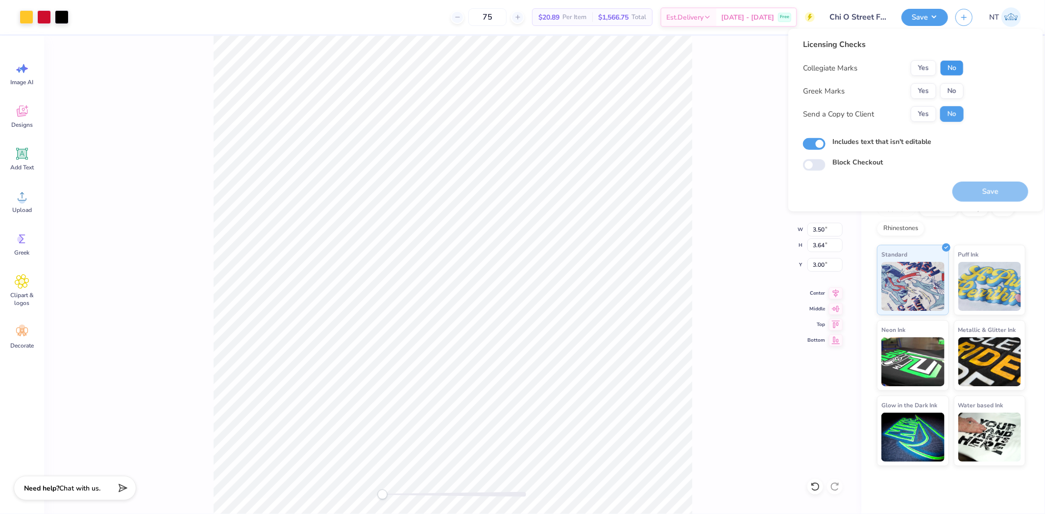
click at [941, 69] on button "No" at bounding box center [952, 68] width 24 height 16
click at [947, 89] on button "No" at bounding box center [952, 91] width 24 height 16
click at [993, 197] on button "Save" at bounding box center [990, 192] width 76 height 20
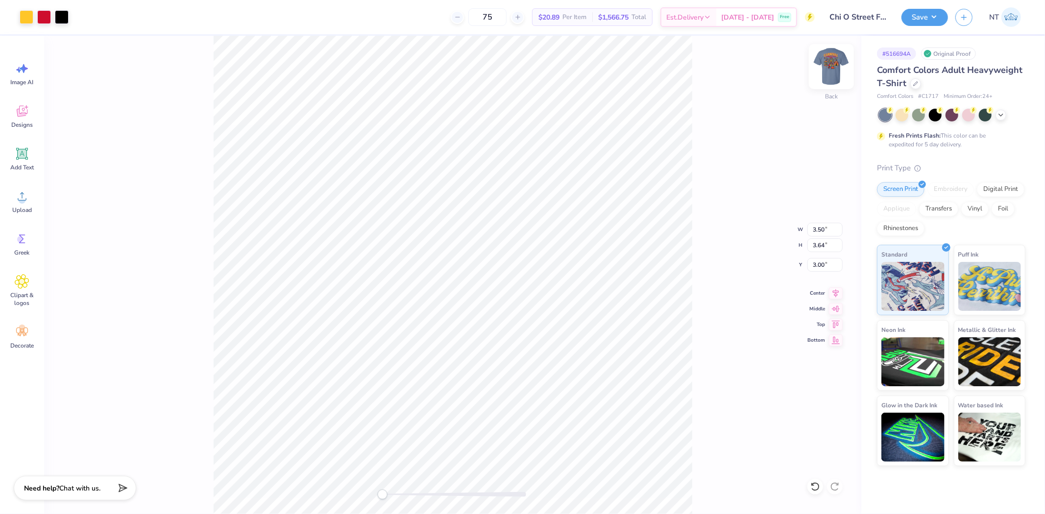
click at [834, 64] on img at bounding box center [831, 66] width 39 height 39
click at [830, 58] on img at bounding box center [831, 66] width 39 height 39
type input "11.81"
type input "12.66"
type input "0.65"
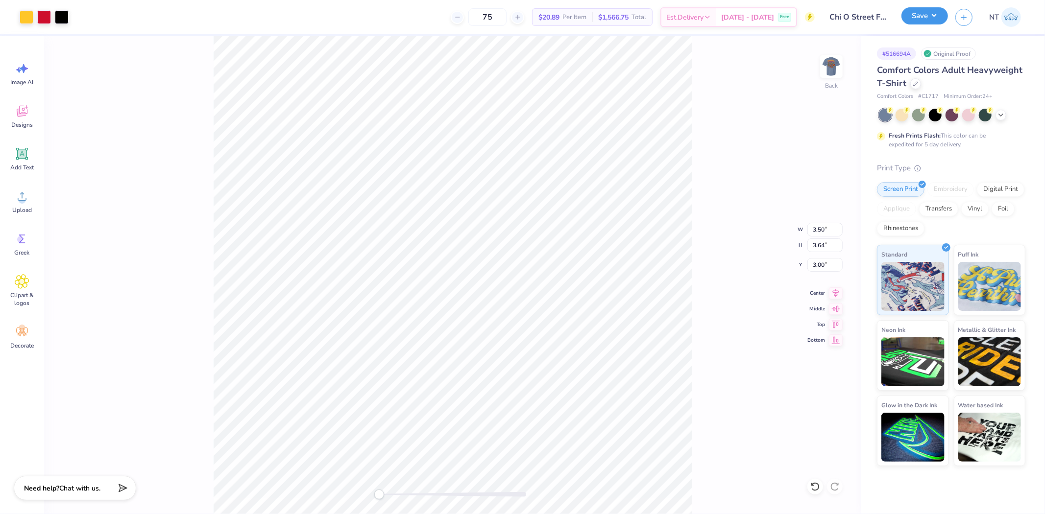
click at [920, 13] on button "Save" at bounding box center [924, 15] width 47 height 17
